Goal: Complete application form

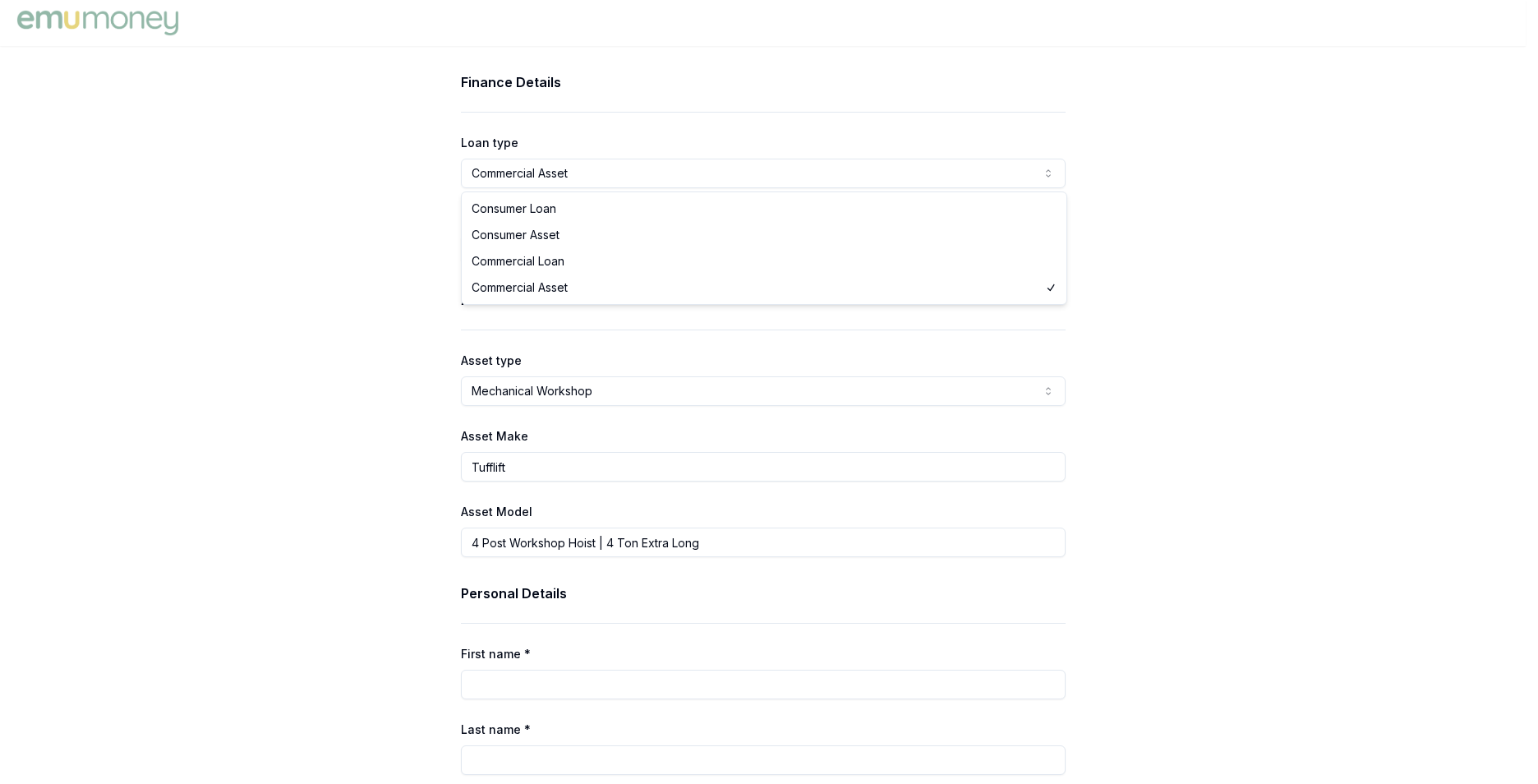
click at [1052, 178] on html "Finance Details Loan type Commercial Asset Consumer Loan Consumer Asset Commerc…" at bounding box center [769, 392] width 1538 height 784
click at [1052, 178] on html "Finance Details Loan type Commercial Asset Consumer Loan Consumer Asset Commerc…" at bounding box center [763, 392] width 1526 height 784
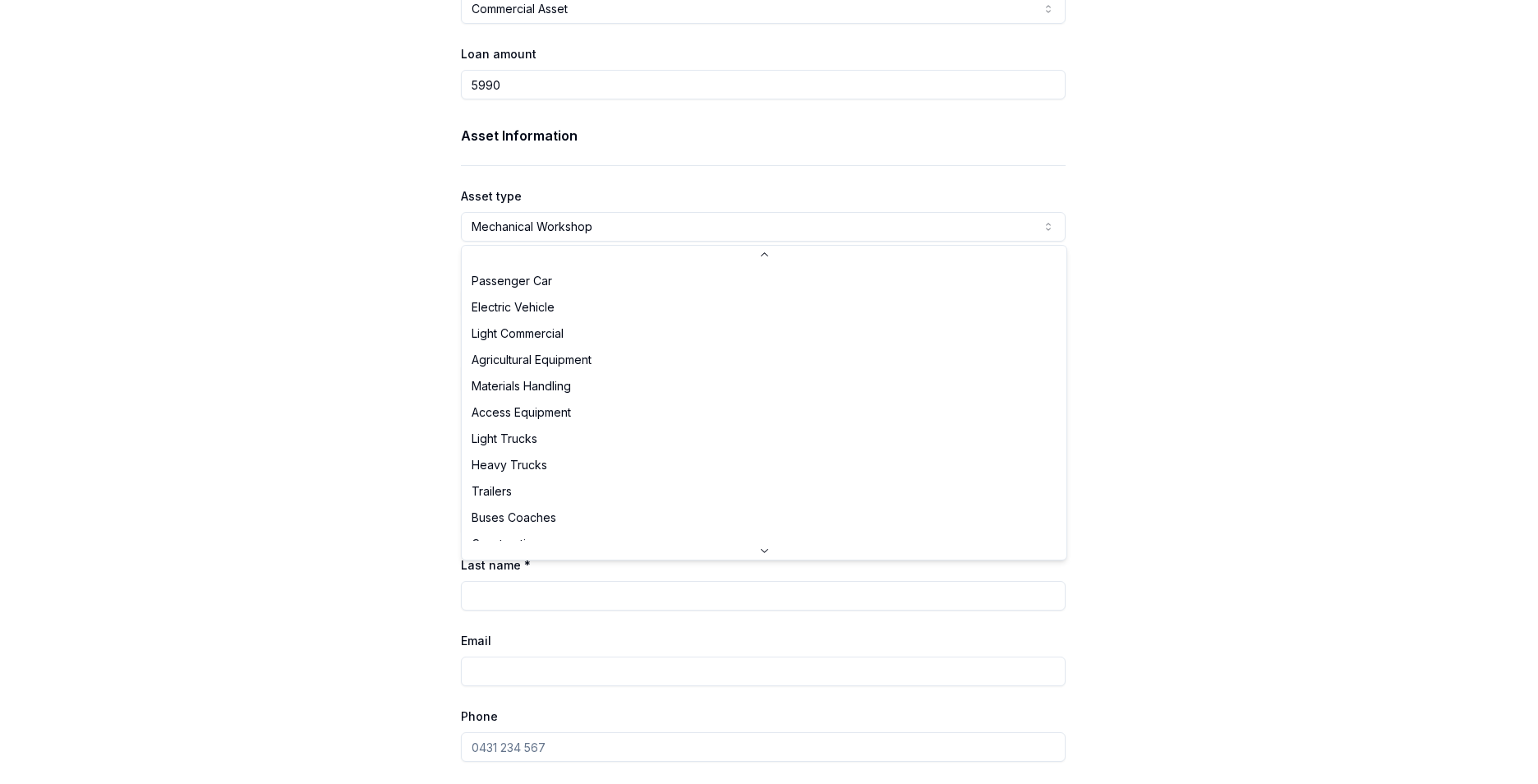
scroll to position [385, 0]
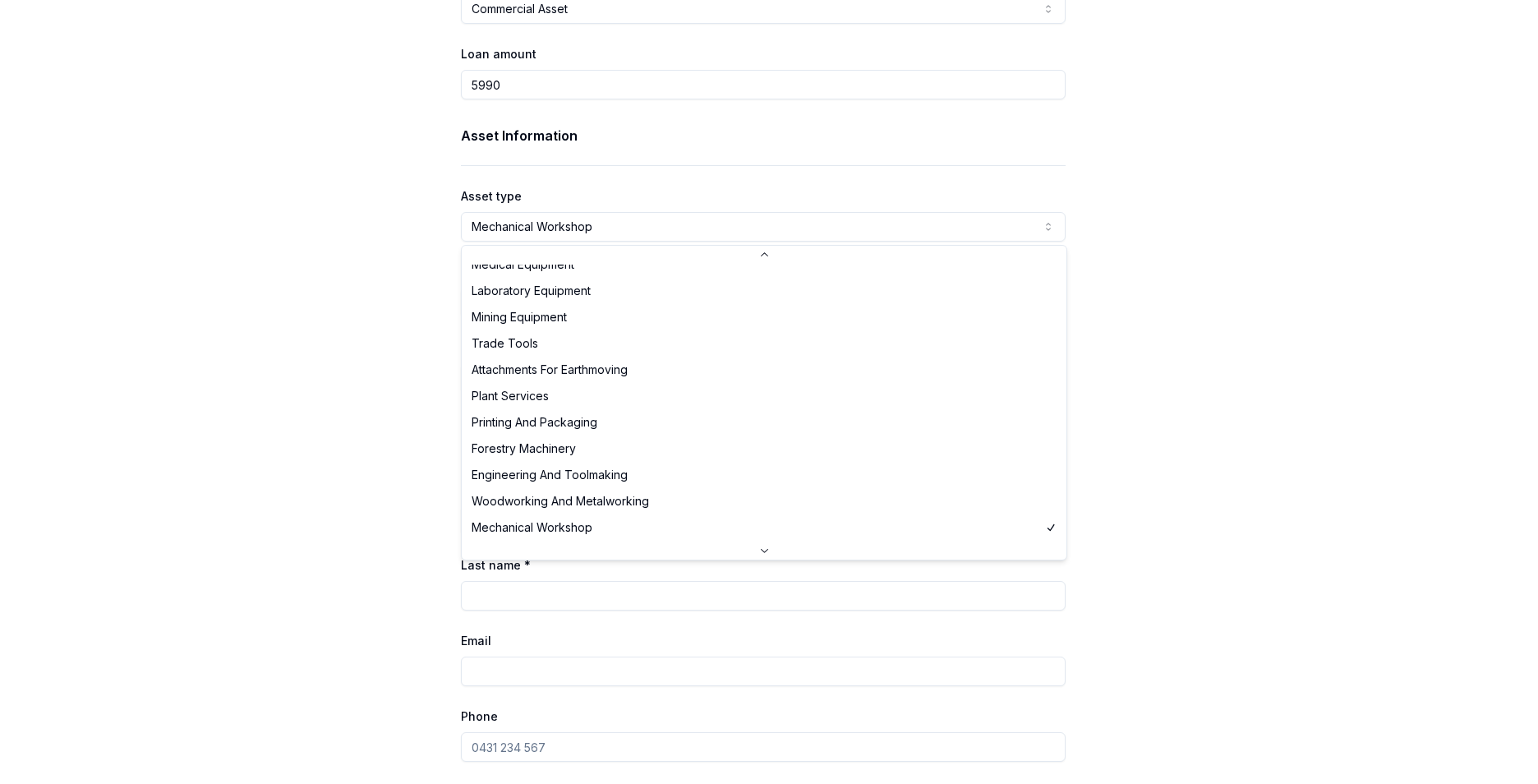
click at [1050, 228] on html "Finance Details Loan type Commercial Asset Consumer Loan Consumer Asset Commerc…" at bounding box center [769, 228] width 1538 height 784
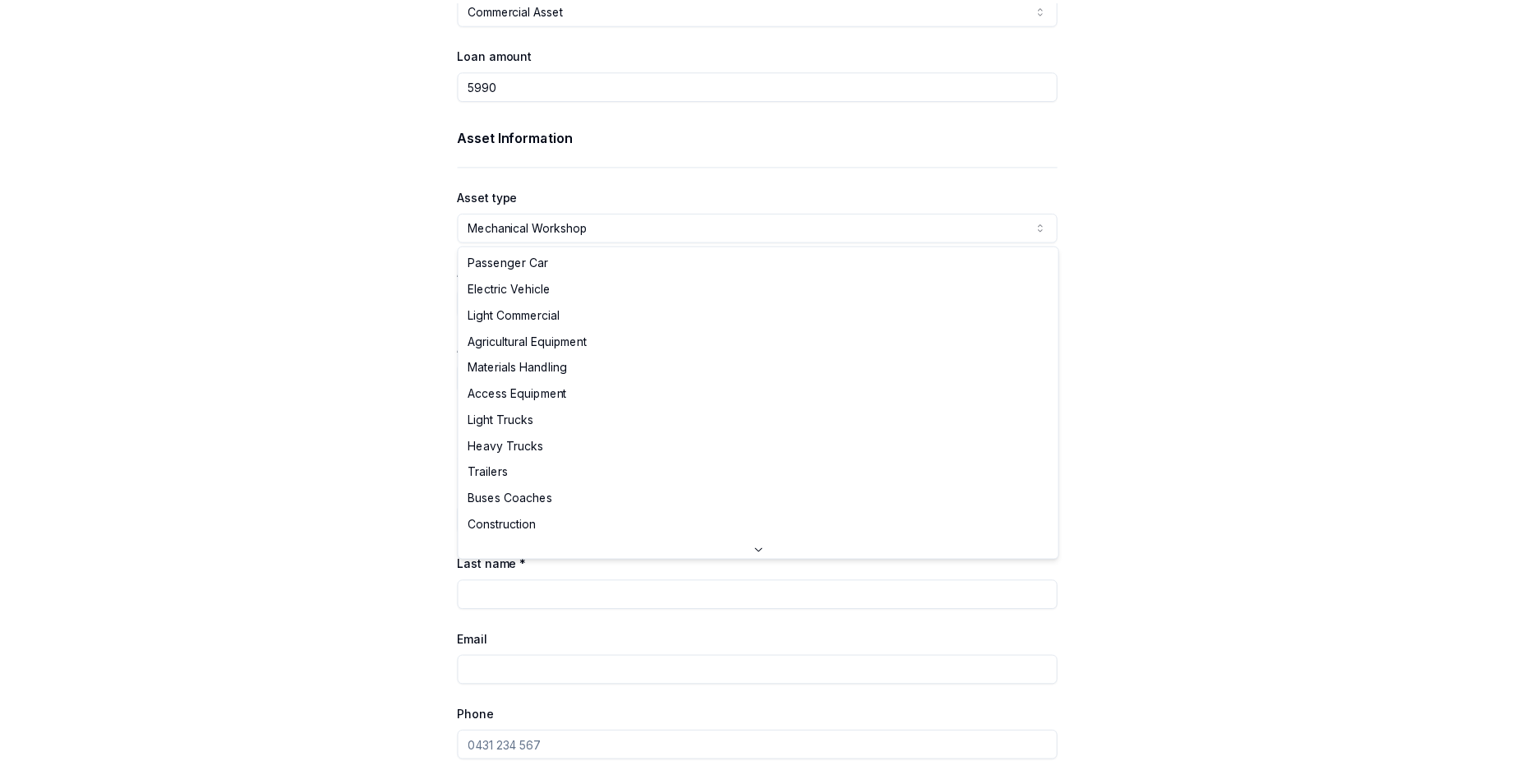
scroll to position [411, 0]
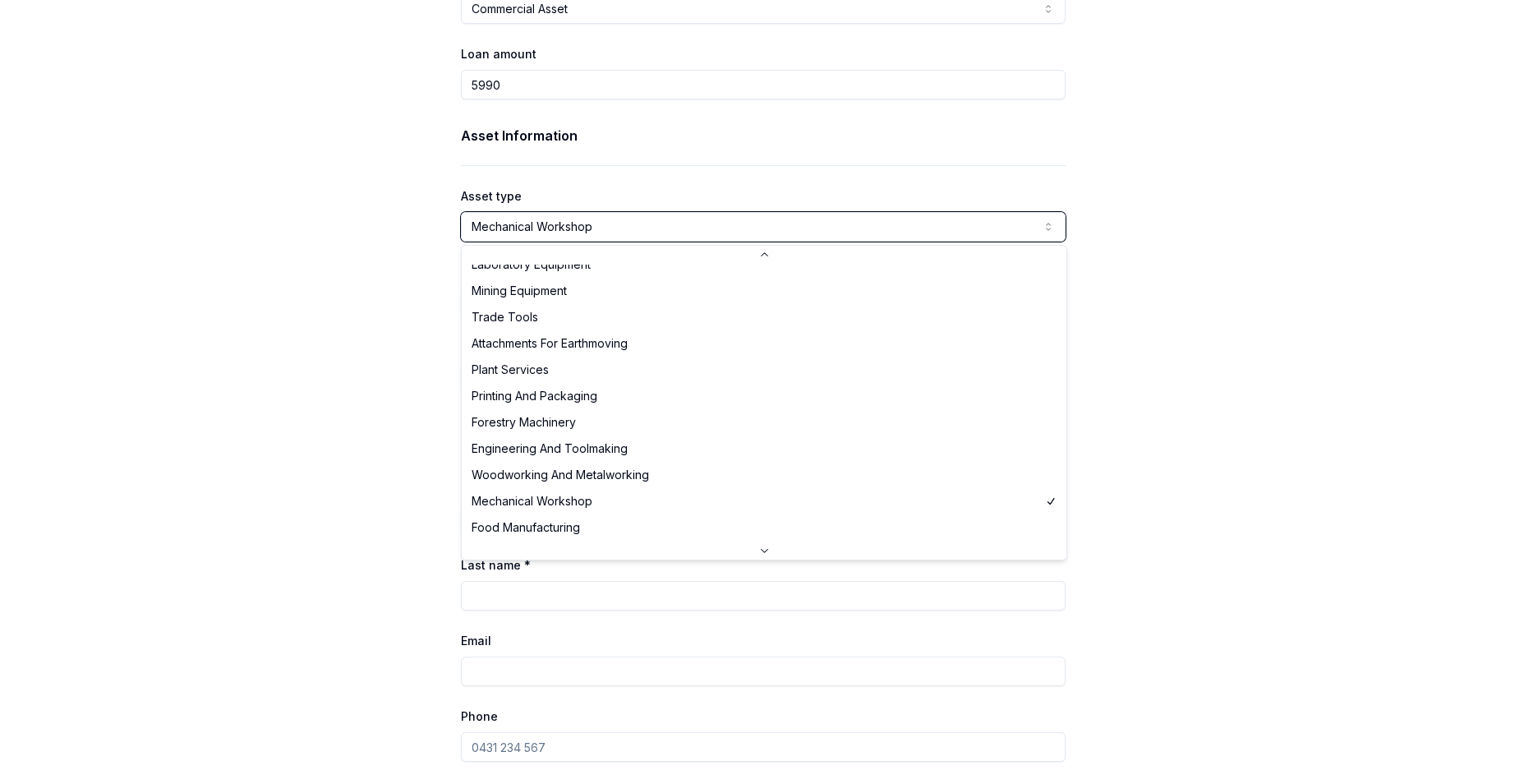
click at [1280, 229] on html "Finance Details Loan type Commercial Asset Consumer Loan Consumer Asset Commerc…" at bounding box center [769, 228] width 1538 height 784
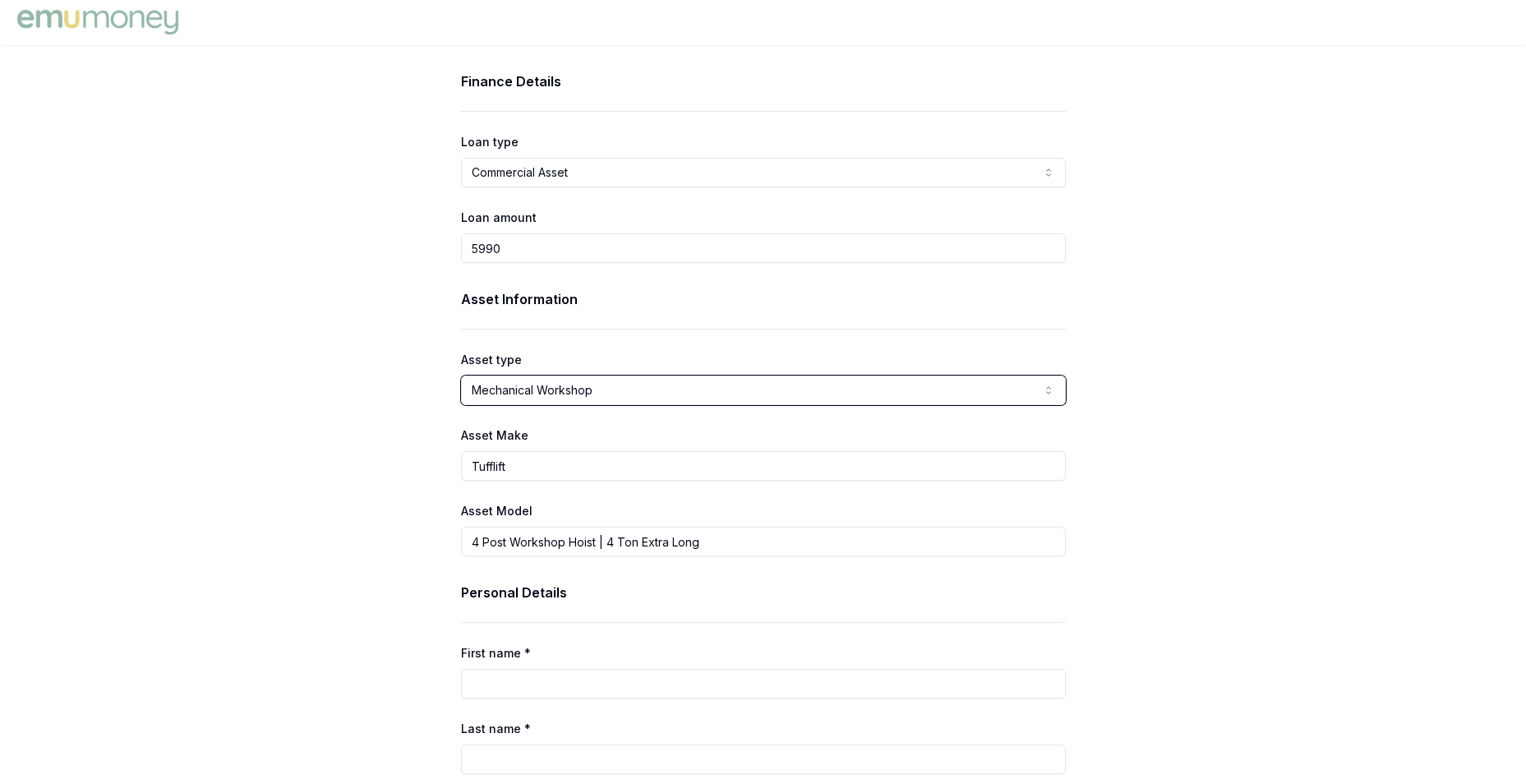
scroll to position [0, 0]
click at [1046, 175] on html "Finance Details Loan type Commercial Asset Consumer Loan Consumer Asset Commerc…" at bounding box center [769, 392] width 1538 height 784
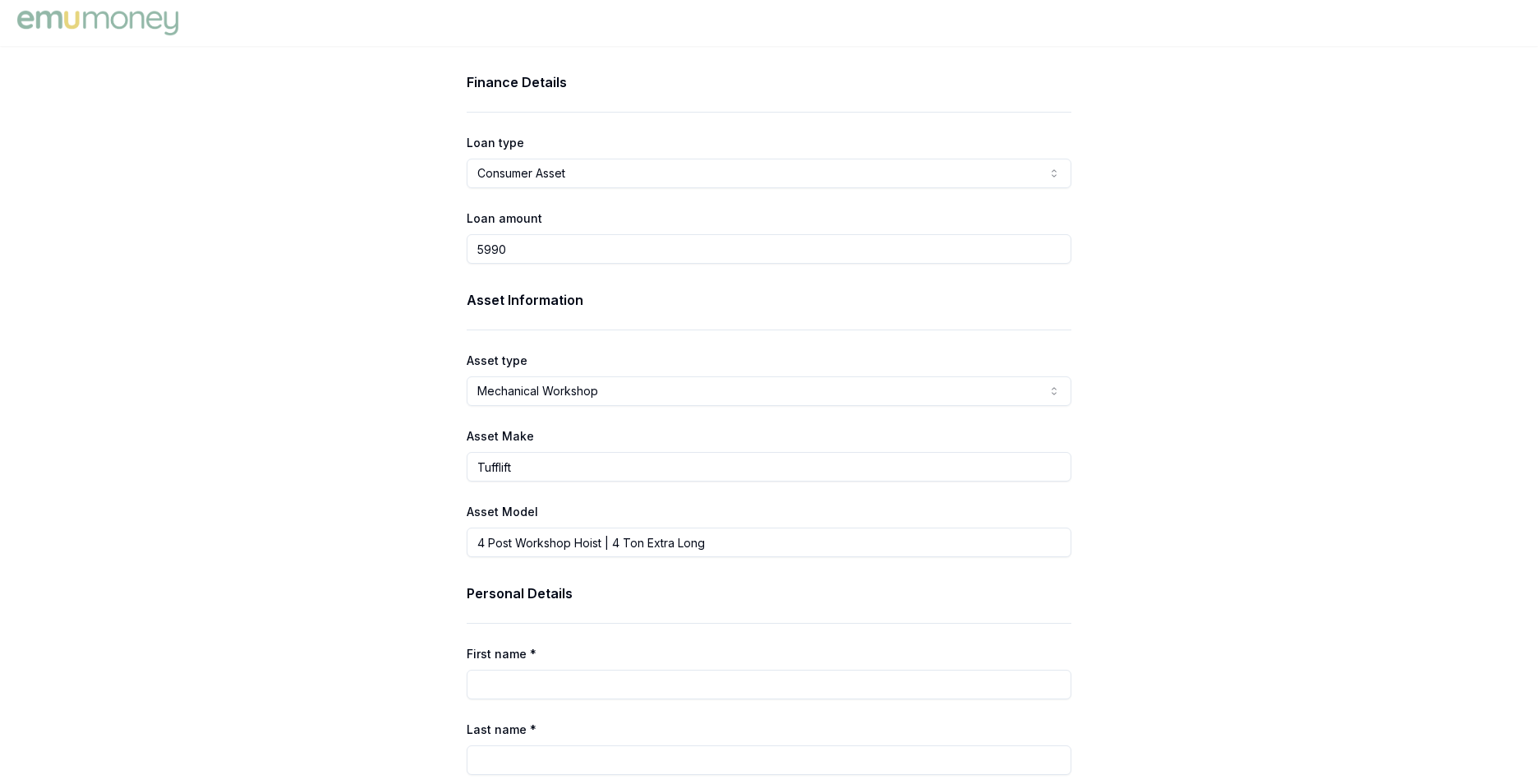
click at [1049, 175] on html "Finance Details Loan type Consumer Asset Consumer Loan Consumer Asset Commercia…" at bounding box center [769, 392] width 1538 height 784
select select "COMMERCIAL_ASSET"
drag, startPoint x: 817, startPoint y: 282, endPoint x: 978, endPoint y: 241, distance: 166.1
